Goal: Transaction & Acquisition: Download file/media

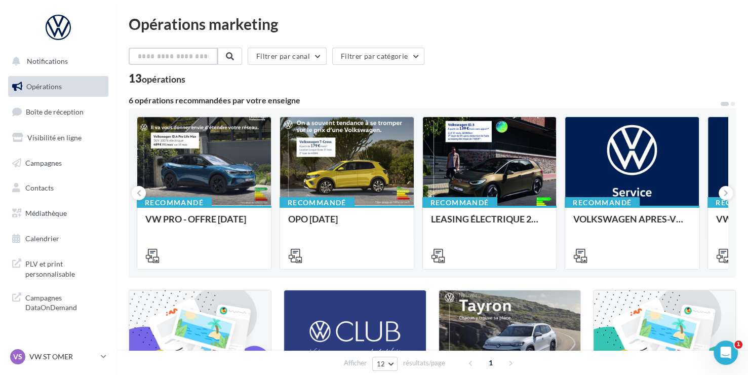
click at [189, 49] on input "text" at bounding box center [173, 56] width 89 height 17
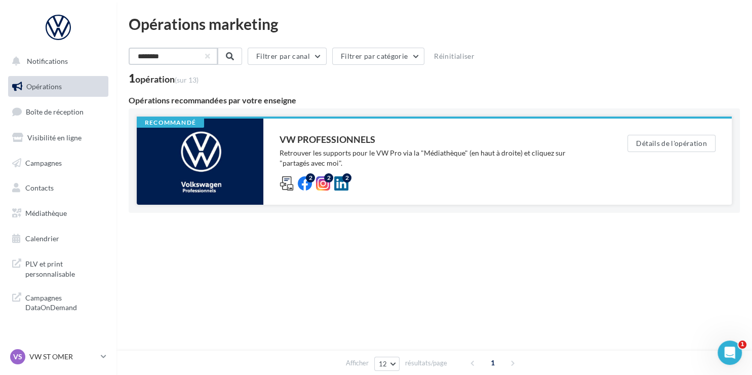
type input "********"
click at [429, 176] on div "VW PROFESSIONNELS Retrouver les supports pour le VW Pro via la "Médiathèque" (e…" at bounding box center [438, 162] width 316 height 54
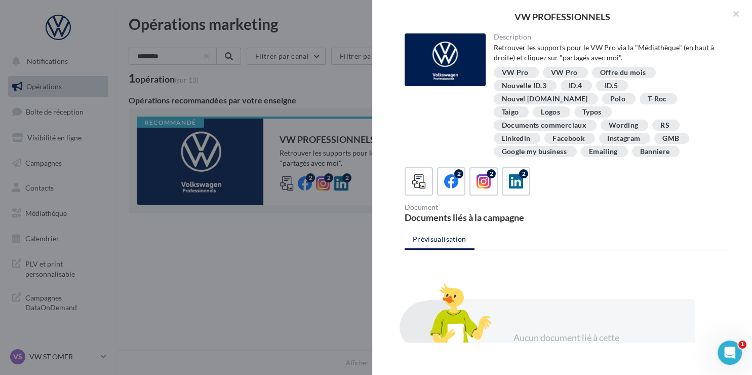
click at [596, 144] on div "VW Pro VW Pro Offre du mois Nouvelle ID.3 ID.4 ID.5 Nouvel [DOMAIN_NAME] Polo T…" at bounding box center [607, 113] width 226 height 92
click at [593, 148] on div "Emailing" at bounding box center [603, 152] width 29 height 8
click at [740, 9] on button "button" at bounding box center [732, 15] width 41 height 30
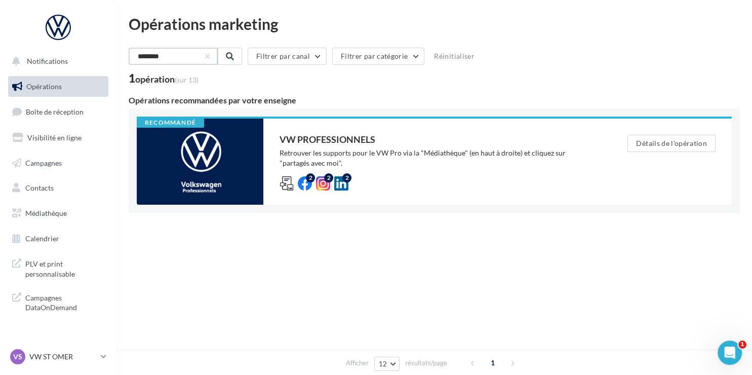
click at [218, 62] on input "********" at bounding box center [173, 56] width 89 height 17
click at [209, 58] on button "button" at bounding box center [207, 56] width 4 height 4
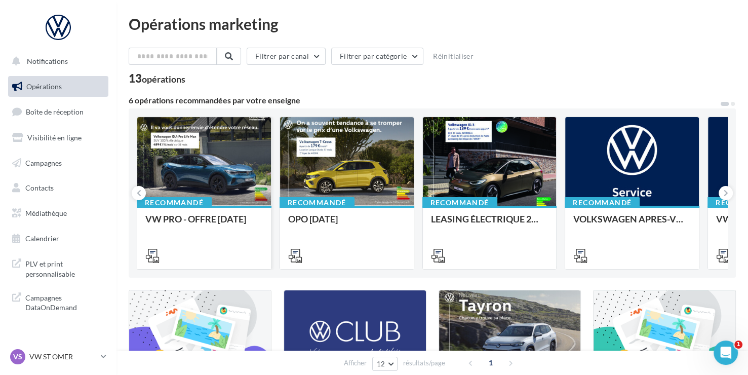
click at [222, 181] on div at bounding box center [204, 162] width 134 height 90
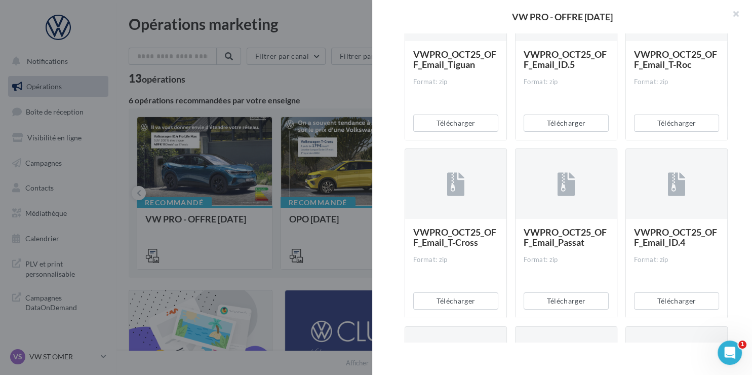
scroll to position [3376, 0]
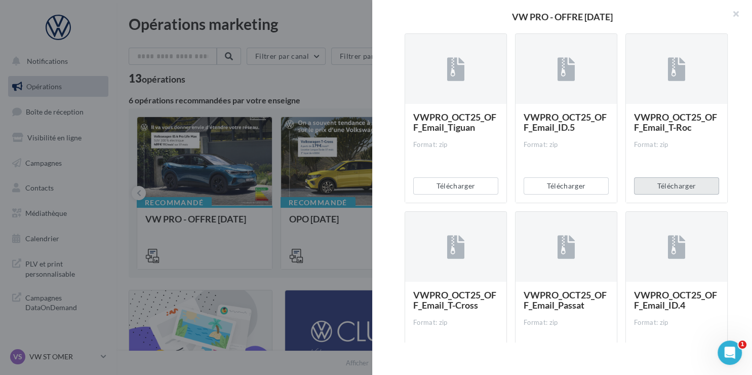
click at [675, 184] on button "Télécharger" at bounding box center [676, 185] width 85 height 17
